Goal: Task Accomplishment & Management: Complete application form

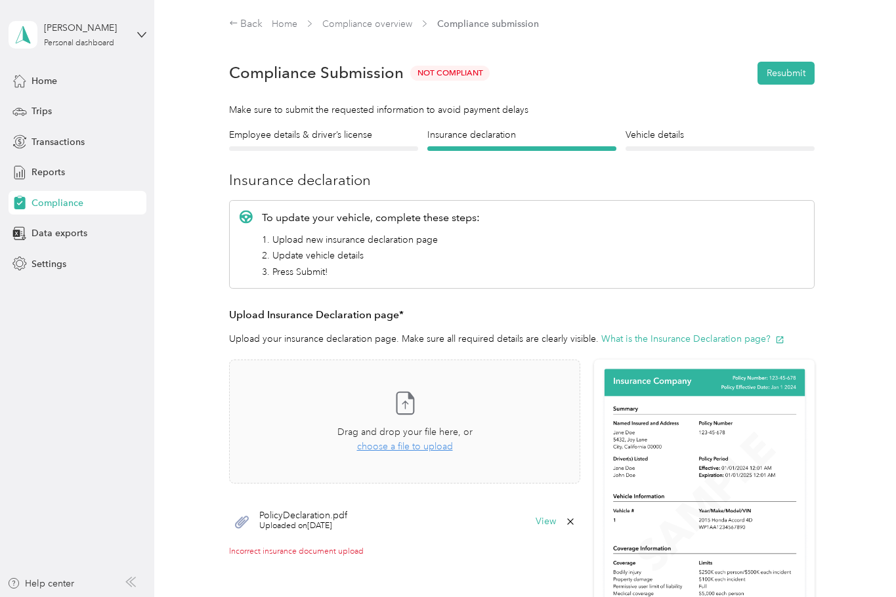
scroll to position [52, 0]
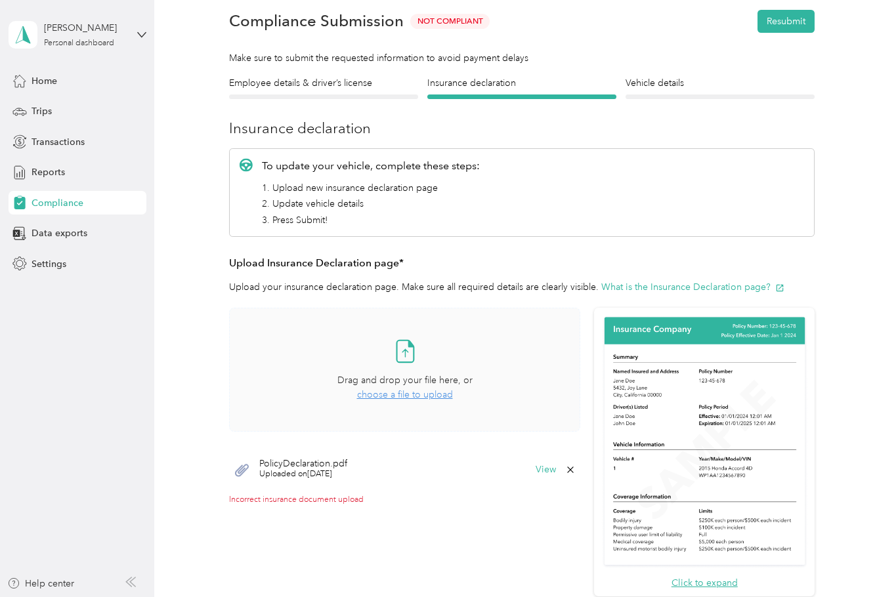
click at [402, 396] on span "choose a file to upload" at bounding box center [405, 394] width 96 height 11
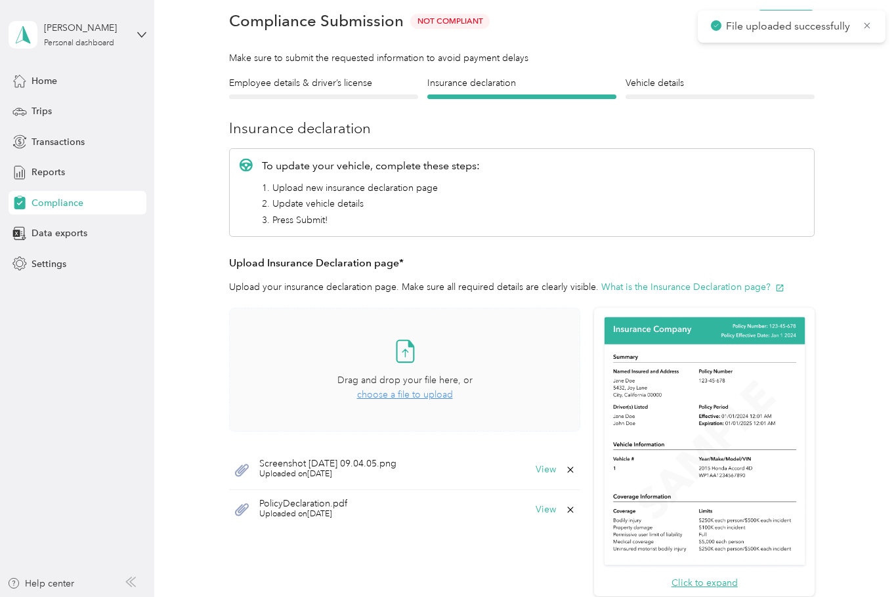
click at [386, 391] on span "choose a file to upload" at bounding box center [405, 394] width 96 height 11
click at [419, 398] on span "choose a file to upload" at bounding box center [405, 394] width 96 height 11
click at [390, 396] on span "choose a file to upload" at bounding box center [405, 394] width 96 height 11
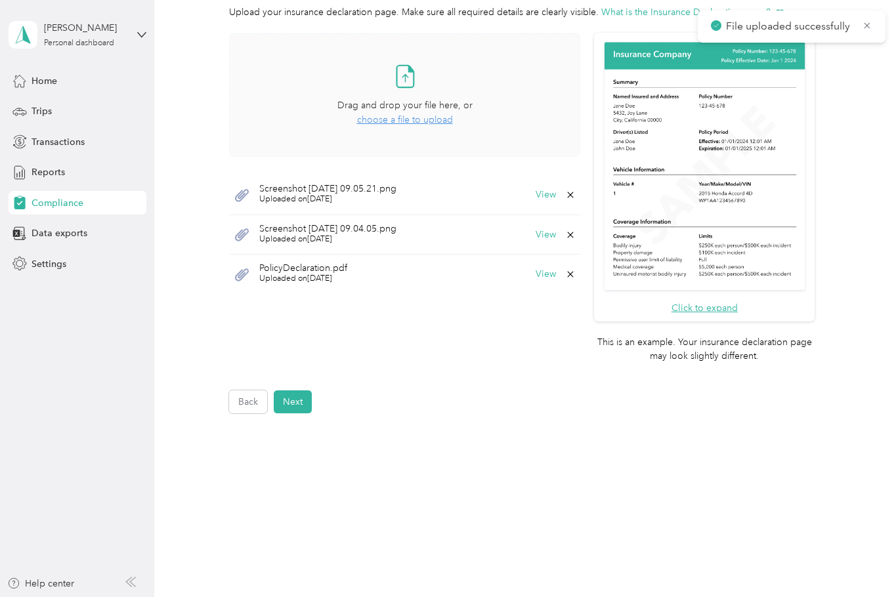
scroll to position [330, 0]
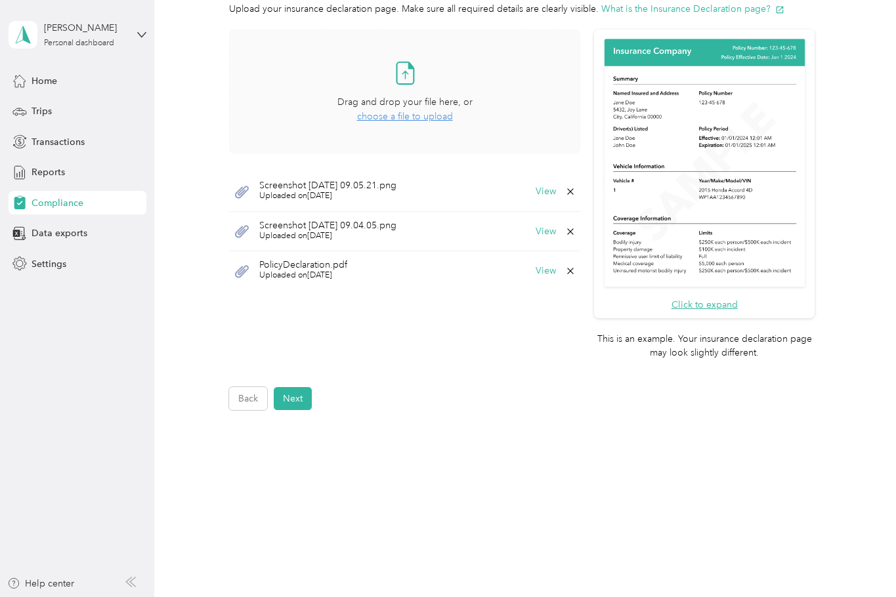
click at [647, 547] on div "Back Home Compliance overview Compliance submission Compliance Submission Not C…" at bounding box center [521, 298] width 735 height 597
click at [293, 394] on button "Next" at bounding box center [293, 398] width 38 height 23
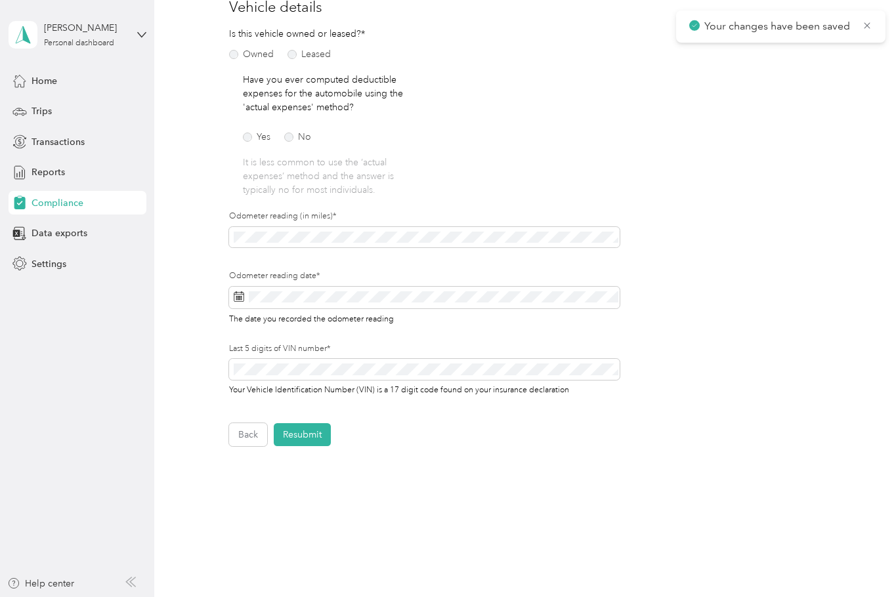
scroll to position [175, 0]
click at [310, 433] on button "Resubmit" at bounding box center [302, 433] width 57 height 23
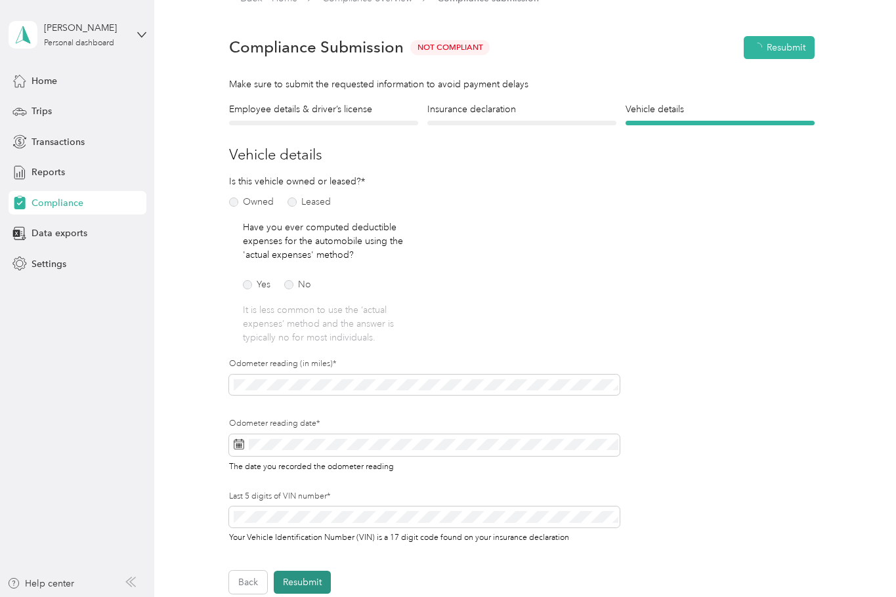
scroll to position [16, 0]
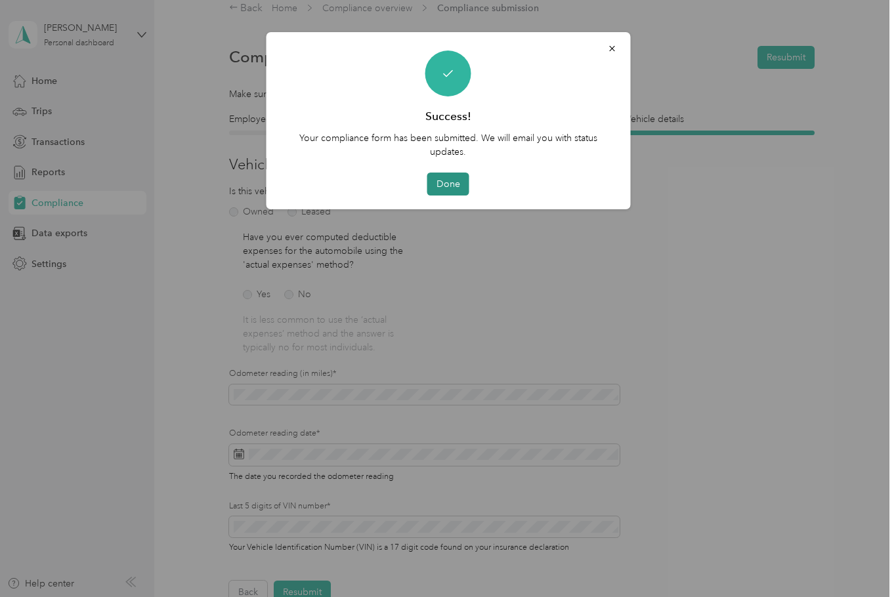
click at [454, 184] on button "Done" at bounding box center [448, 184] width 42 height 23
